Goal: Task Accomplishment & Management: Use online tool/utility

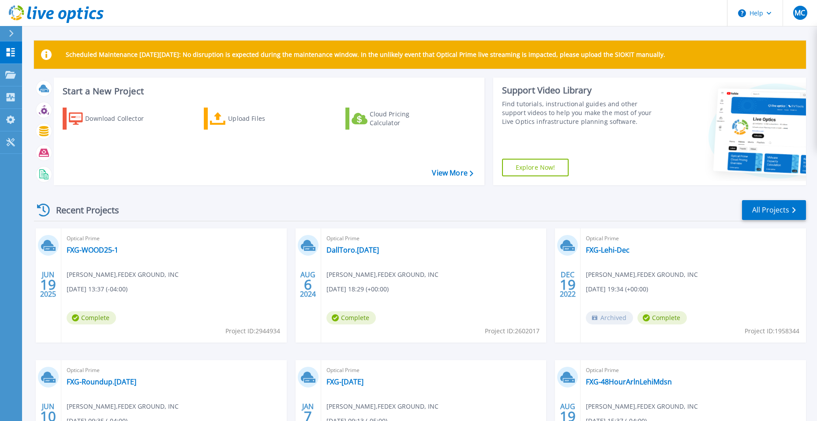
scroll to position [45, 0]
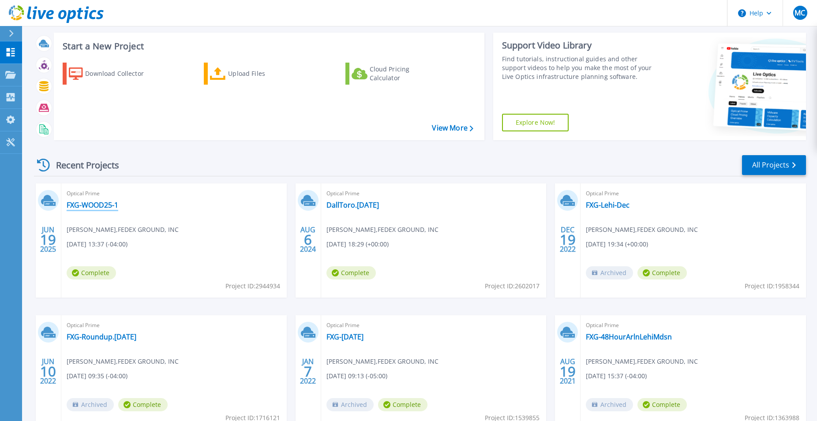
click at [91, 205] on link "FXG-WOOD25-1" at bounding box center [93, 205] width 52 height 9
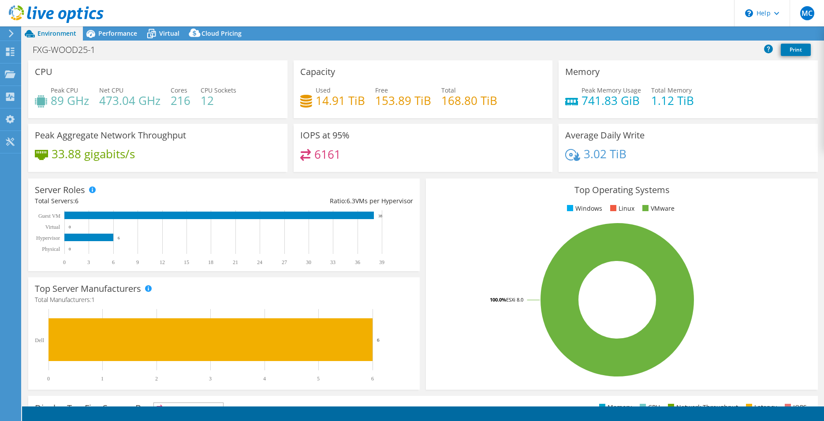
select select "USD"
click at [13, 33] on icon at bounding box center [11, 34] width 7 height 8
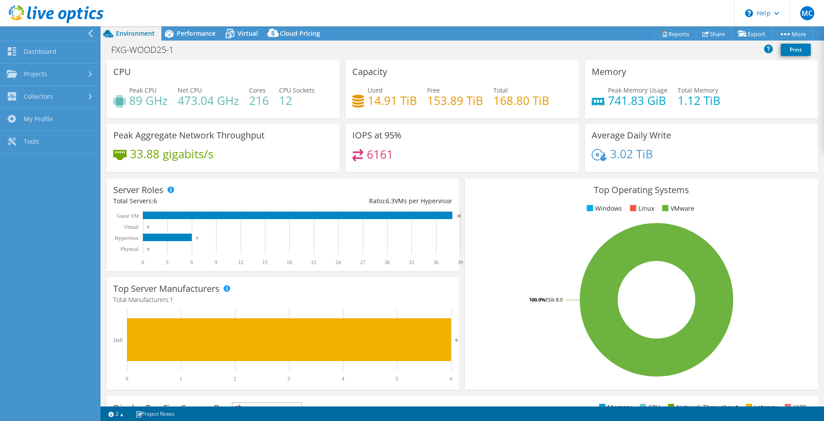
click at [87, 32] on icon at bounding box center [90, 34] width 7 height 8
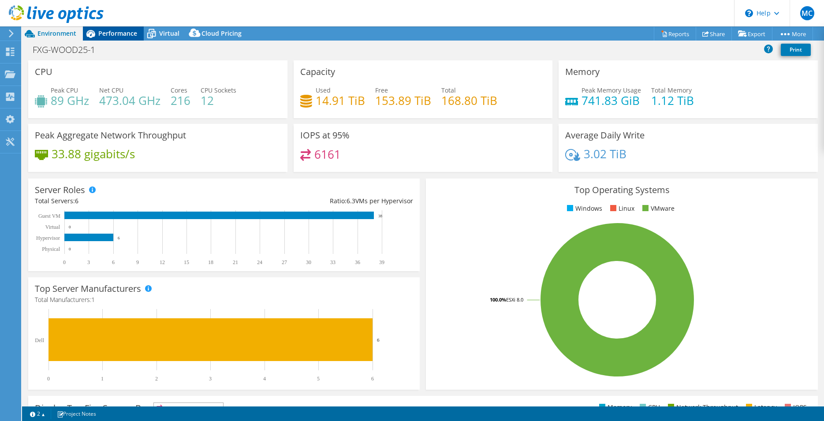
click at [107, 34] on span "Performance" at bounding box center [117, 33] width 39 height 8
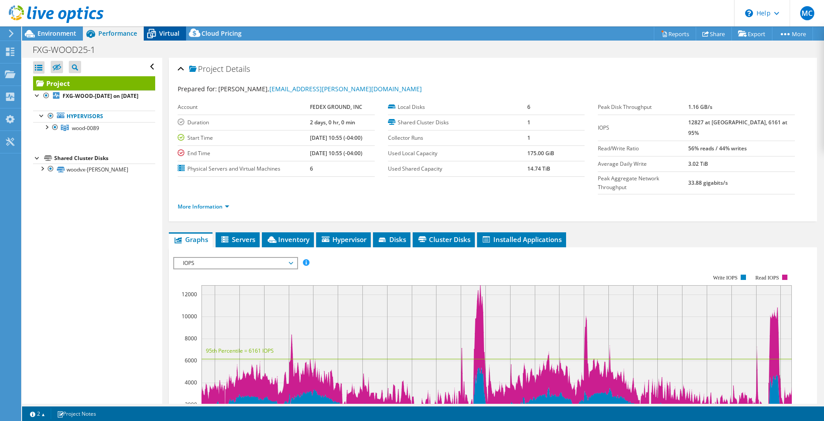
click at [159, 37] on icon at bounding box center [151, 33] width 15 height 15
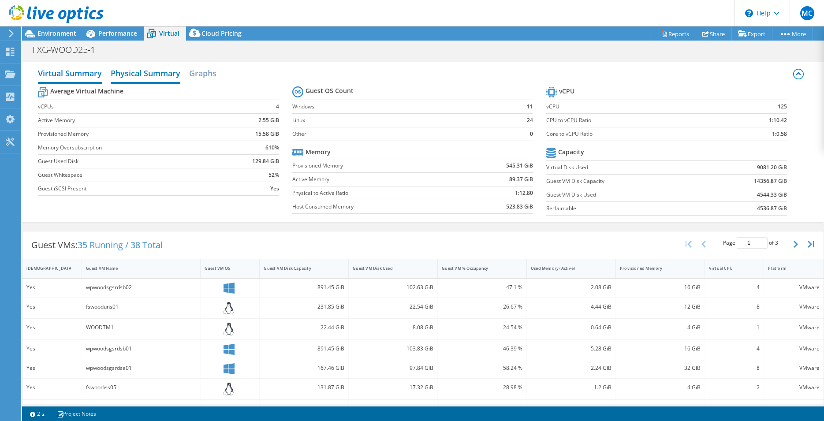
click at [130, 71] on h2 "Physical Summary" at bounding box center [146, 73] width 70 height 19
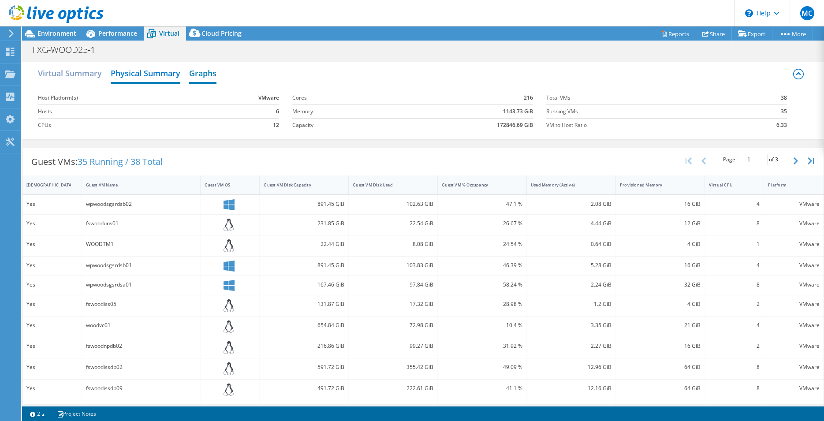
click at [201, 72] on h2 "Graphs" at bounding box center [202, 73] width 27 height 19
